Goal: Information Seeking & Learning: Learn about a topic

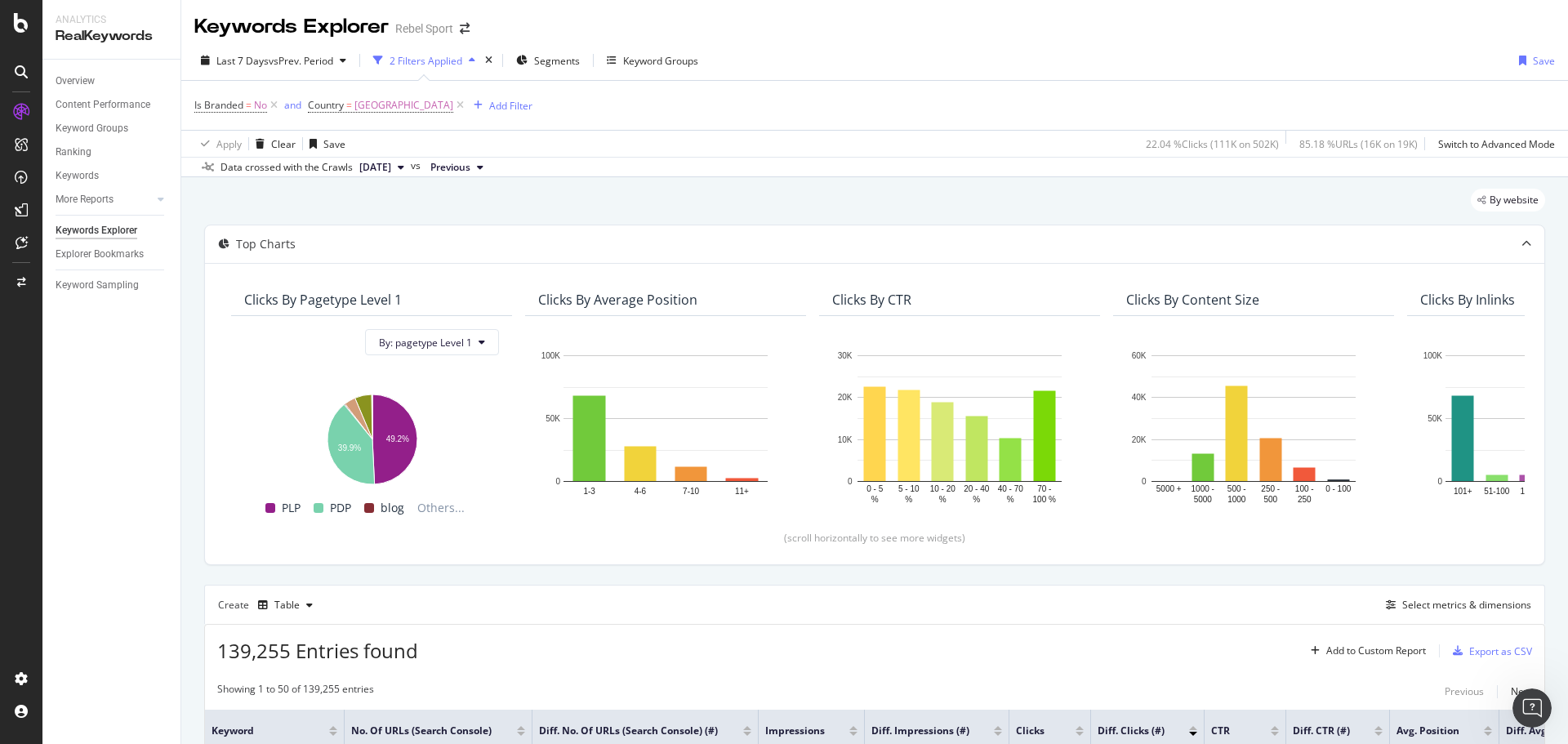
scroll to position [101, 0]
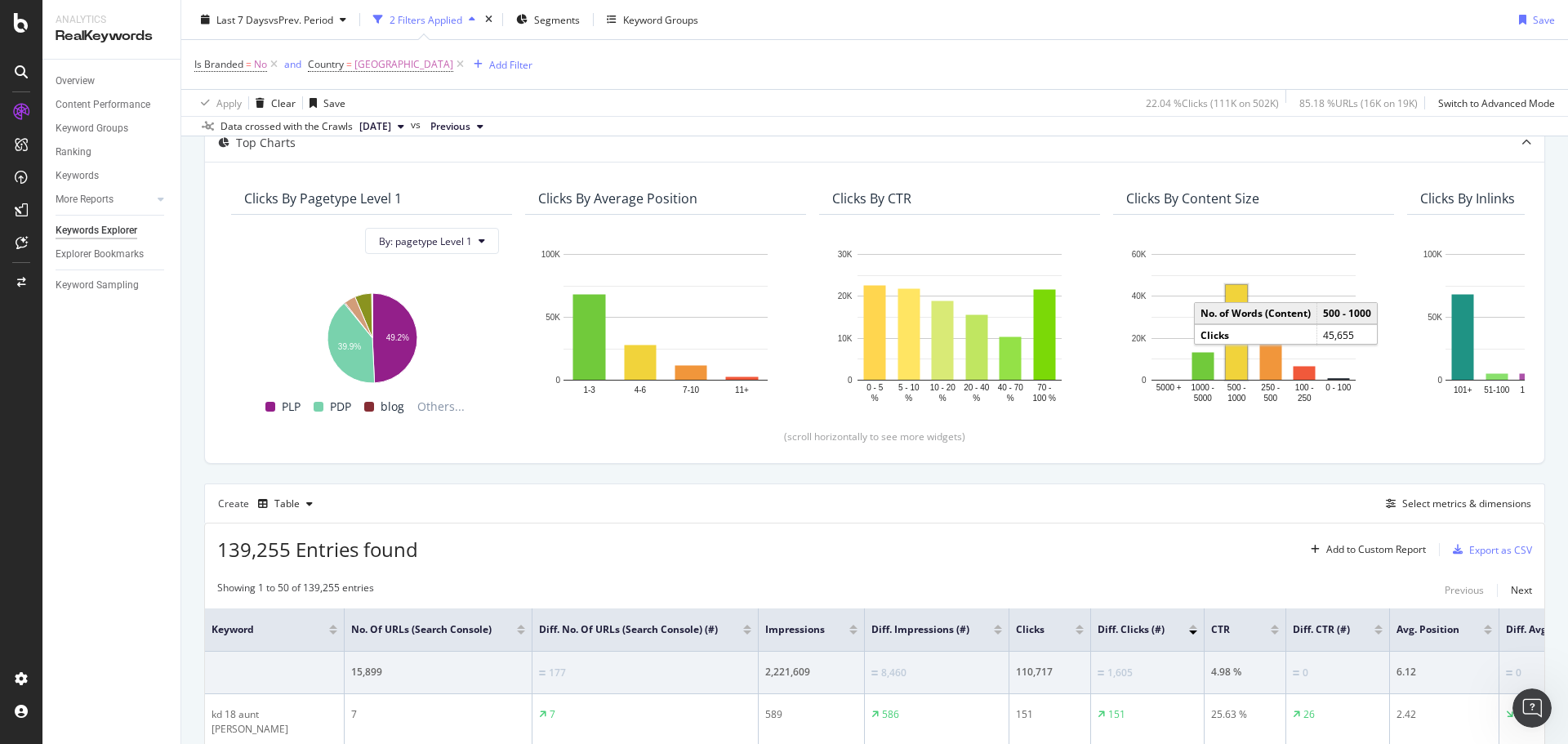
click at [712, 548] on div "139,255 Entries found Add to Custom Report Export as CSV" at bounding box center [874, 543] width 1339 height 40
